Goal: Book appointment/travel/reservation

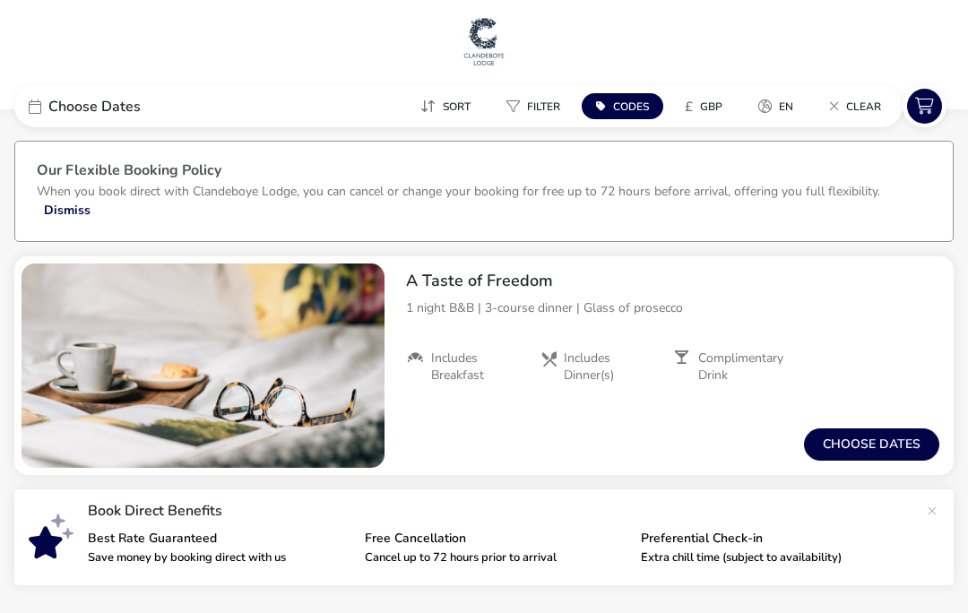
scroll to position [12, 0]
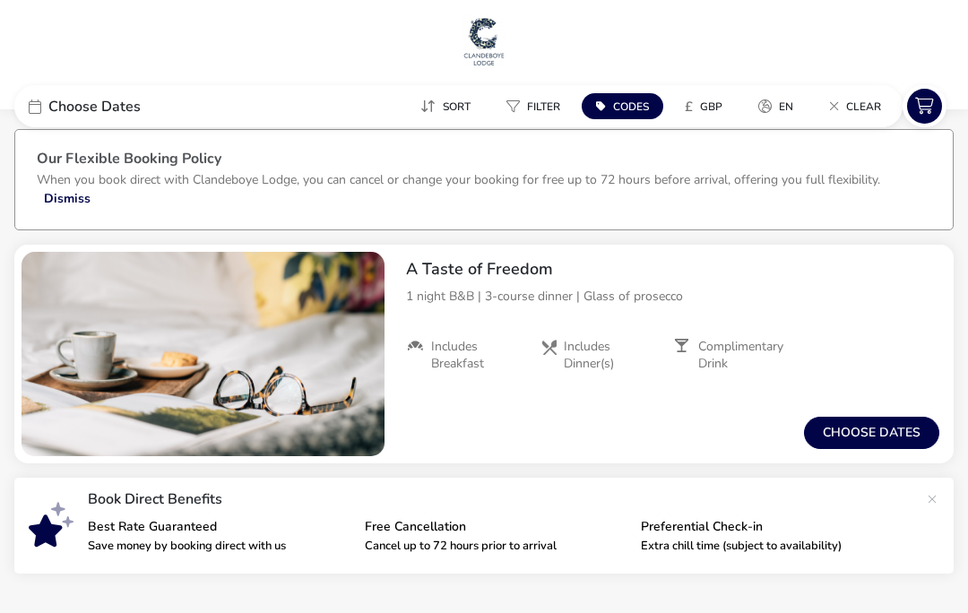
click at [868, 438] on button "Choose dates" at bounding box center [871, 433] width 135 height 32
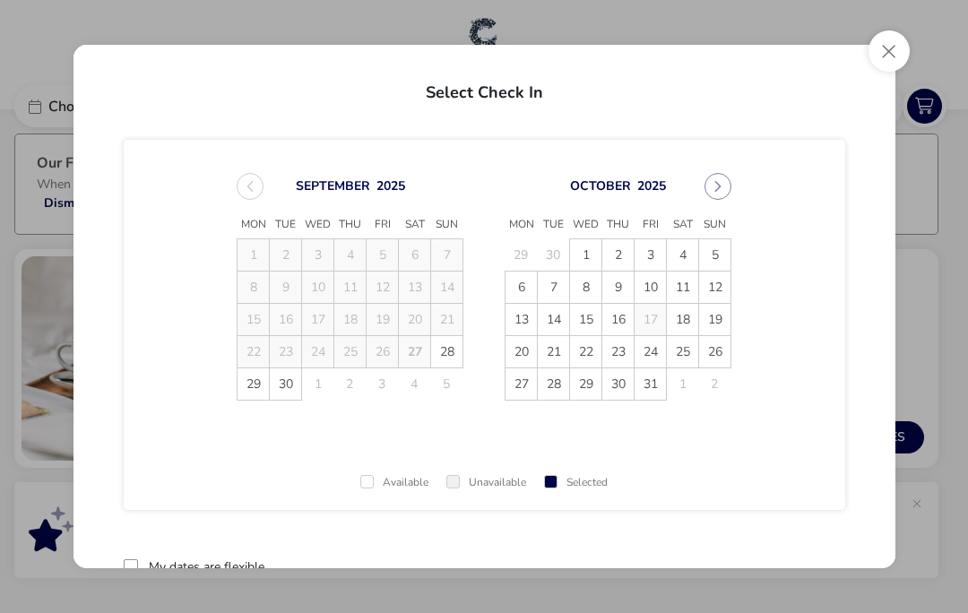
scroll to position [34, 0]
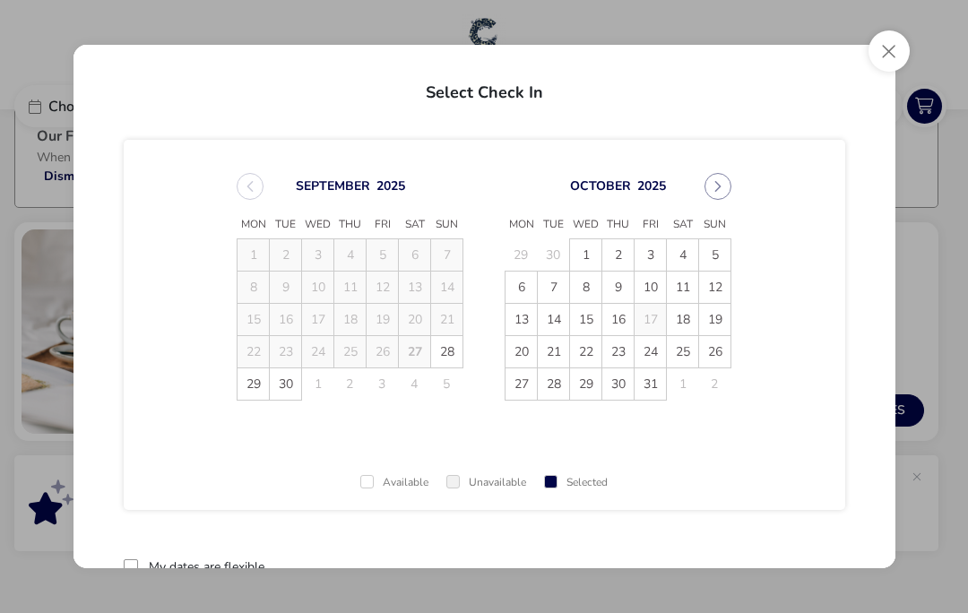
click at [654, 325] on td "17" at bounding box center [651, 320] width 32 height 32
click at [889, 40] on button "Close" at bounding box center [889, 50] width 41 height 41
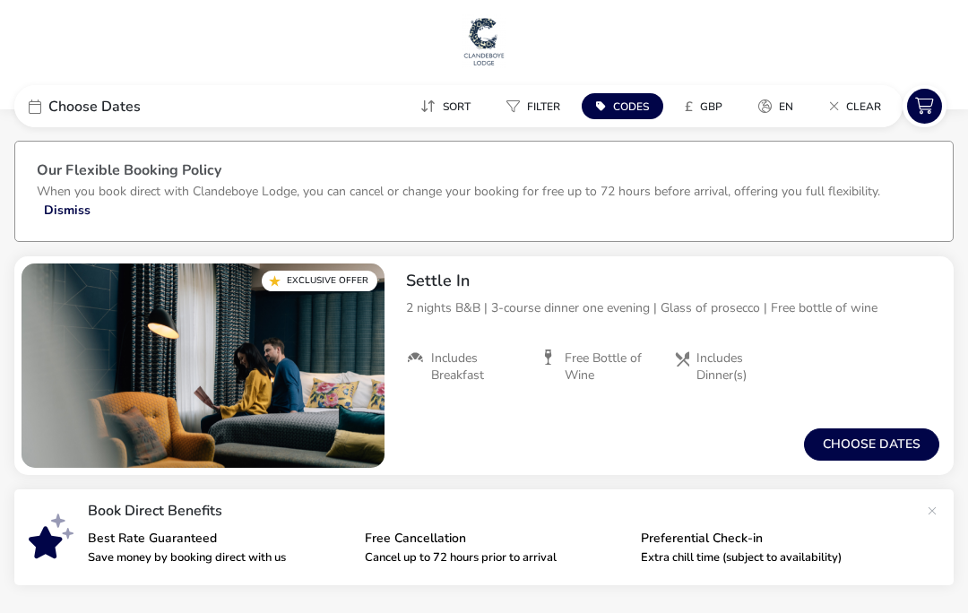
click at [871, 440] on button "Choose dates" at bounding box center [871, 445] width 135 height 32
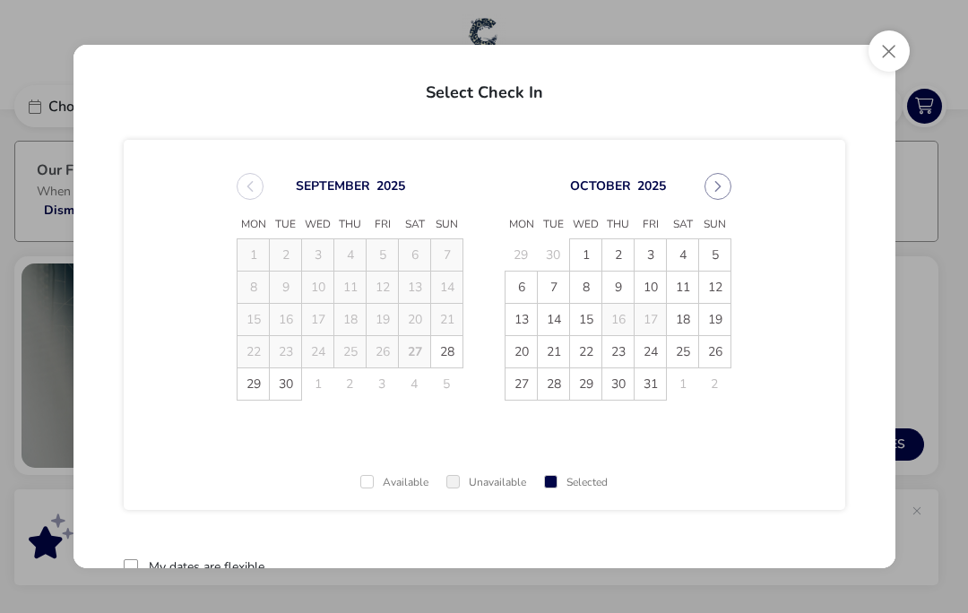
click at [887, 43] on button "Close" at bounding box center [889, 50] width 41 height 41
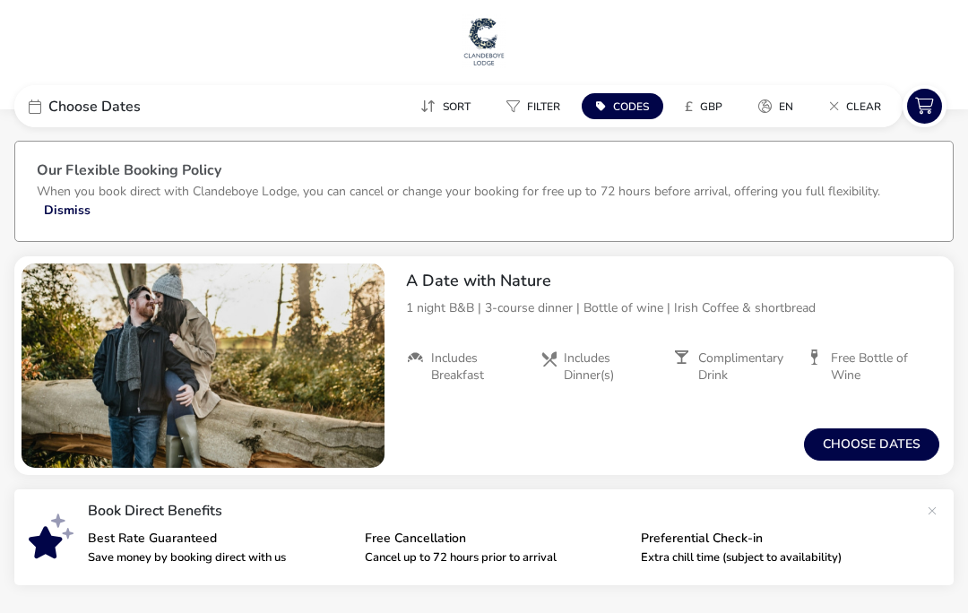
click at [871, 445] on button "Choose dates" at bounding box center [871, 445] width 135 height 32
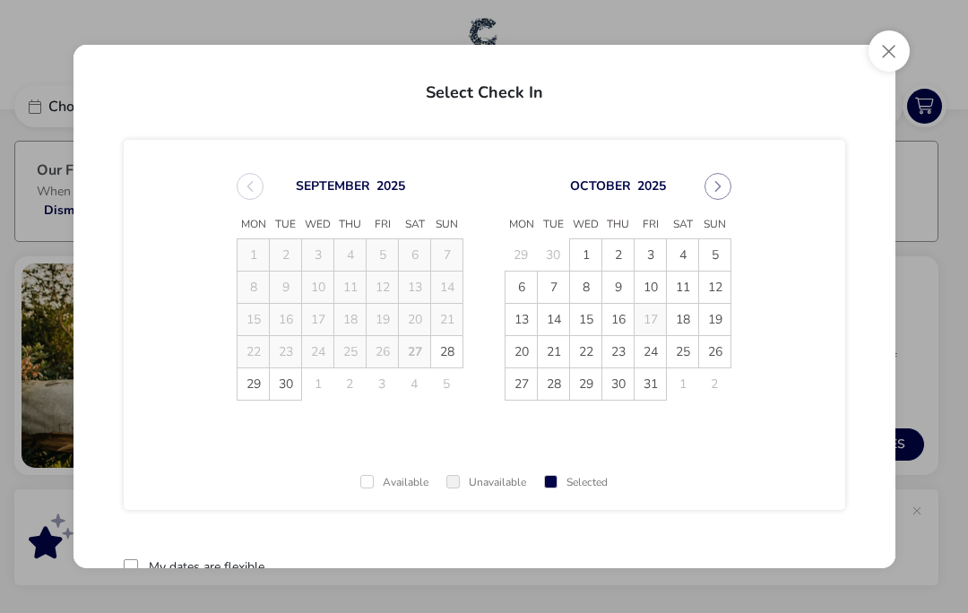
click at [888, 48] on button "Close" at bounding box center [889, 50] width 41 height 41
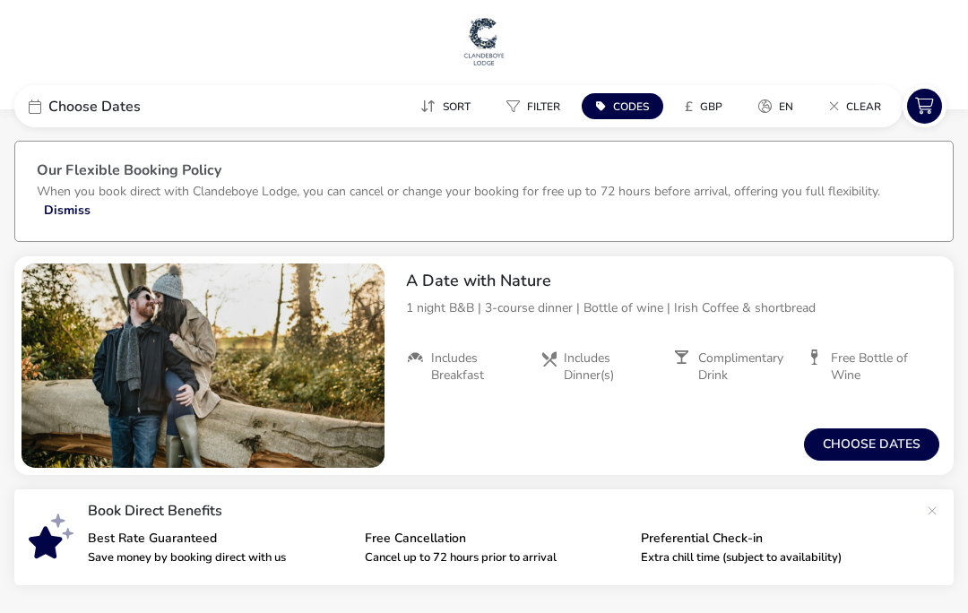
click at [514, 608] on div "Our Flexible Booking Policy When you book direct with Clandeboye Lodge, you can…" at bounding box center [484, 373] width 968 height 495
